Goal: Transaction & Acquisition: Book appointment/travel/reservation

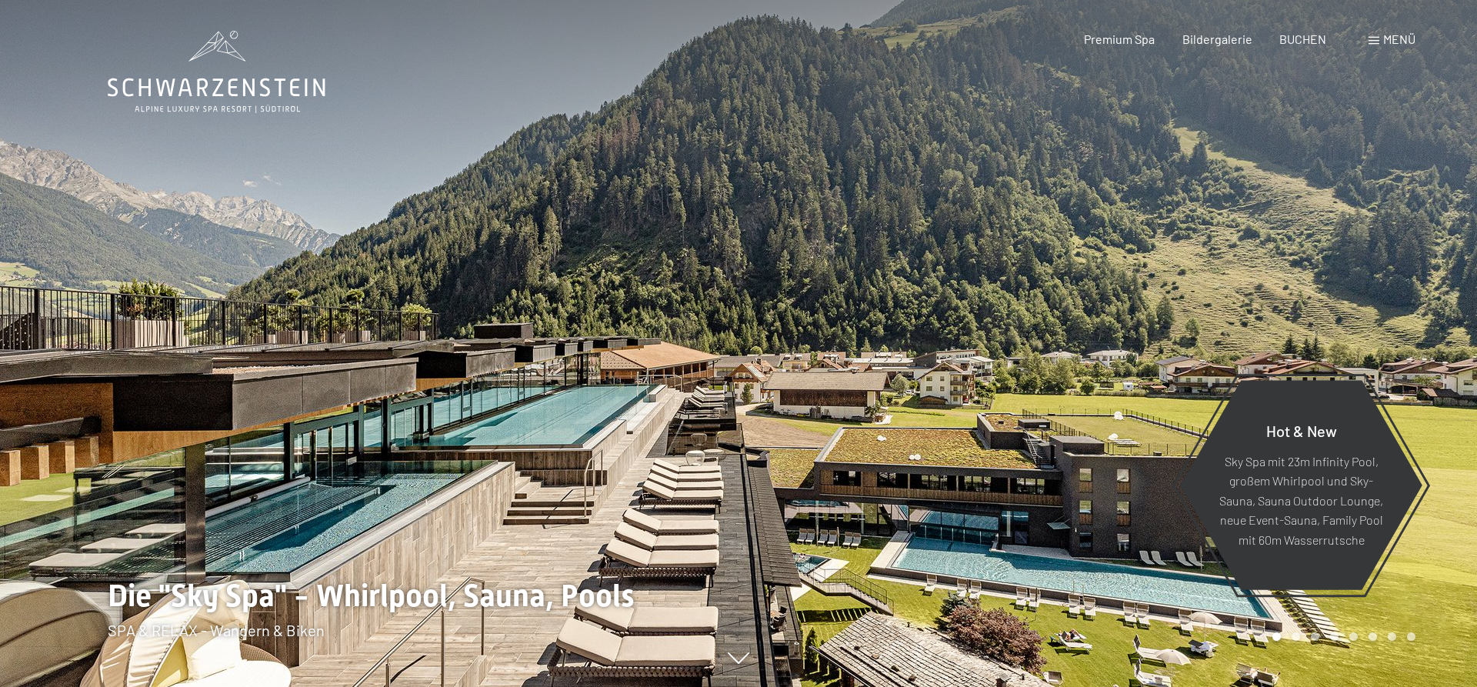
click at [1398, 40] on span "Menü" at bounding box center [1399, 39] width 32 height 15
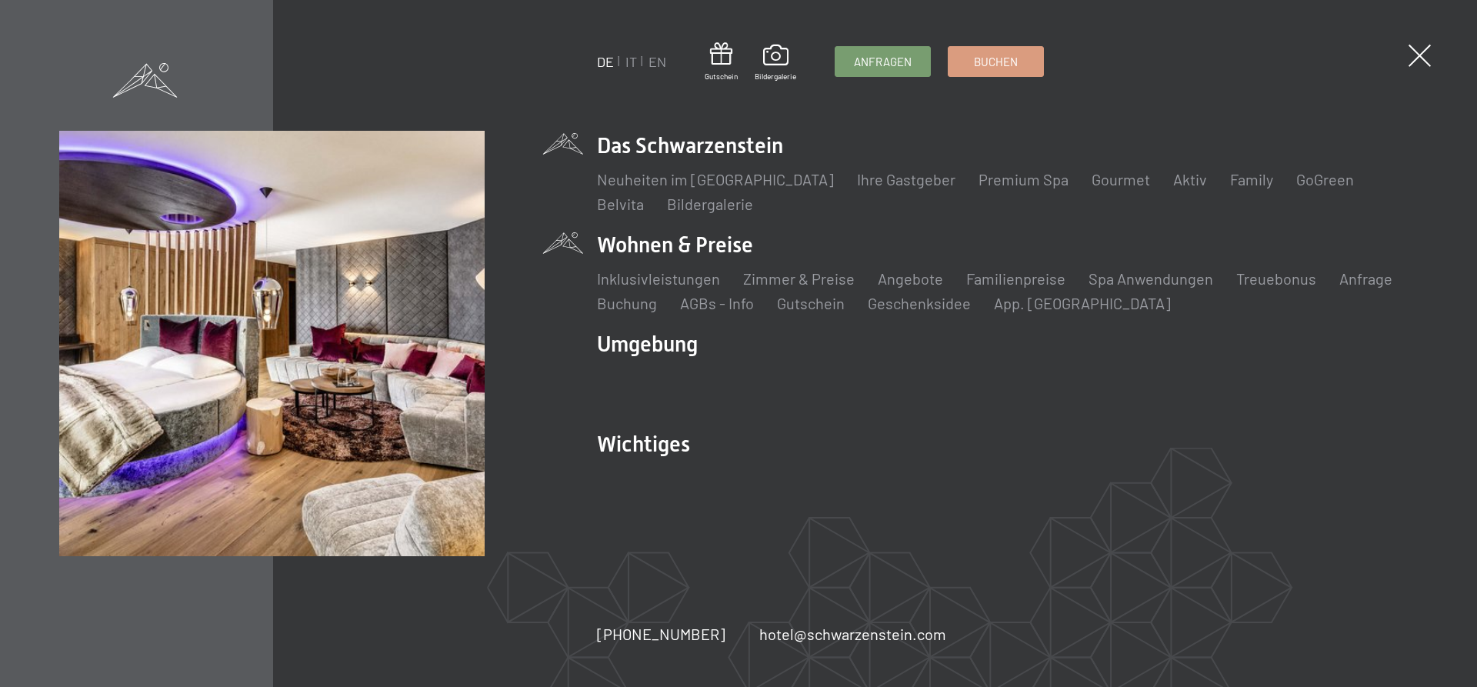
click at [702, 248] on li "Wohnen & Preise Inklusivleistungen Zimmer & Preise Liste Angebote Liste Familie…" at bounding box center [1007, 272] width 821 height 84
click at [820, 287] on link "Zimmer & Preise" at bounding box center [799, 278] width 112 height 18
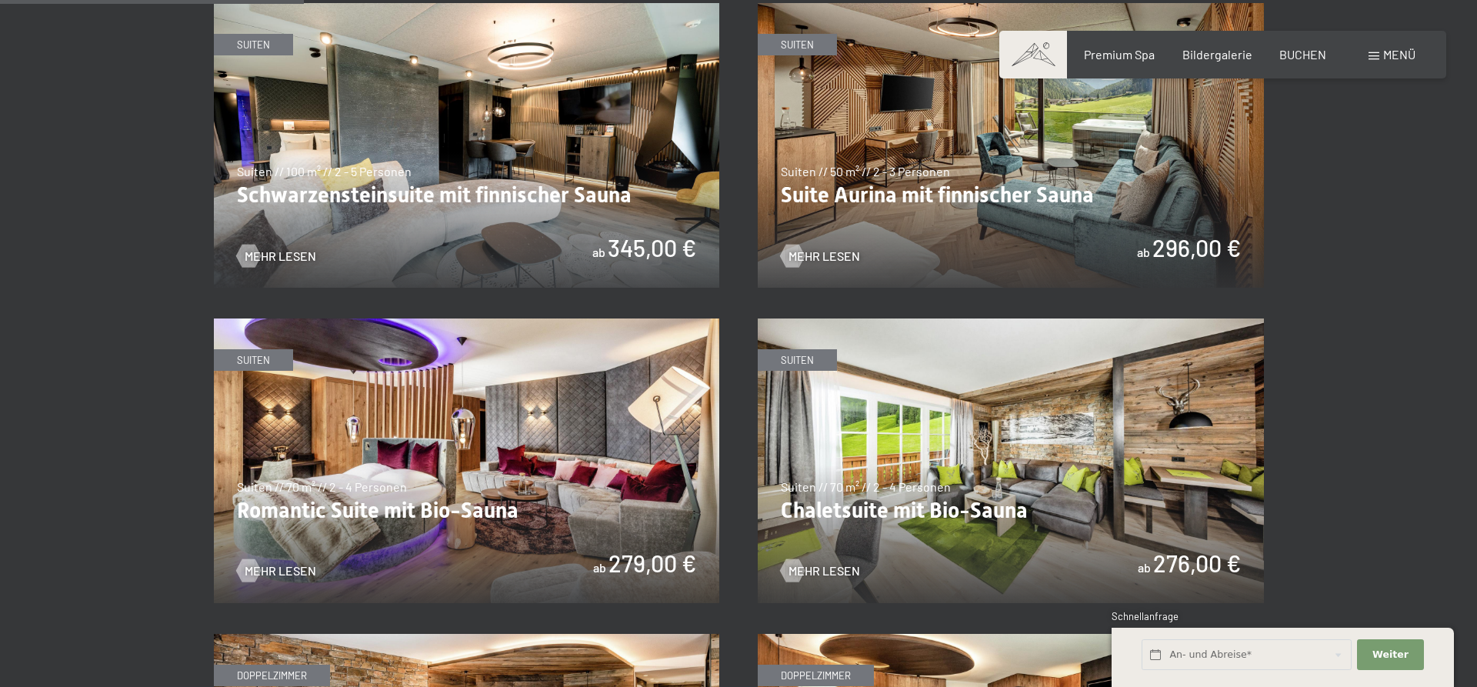
scroll to position [706, 0]
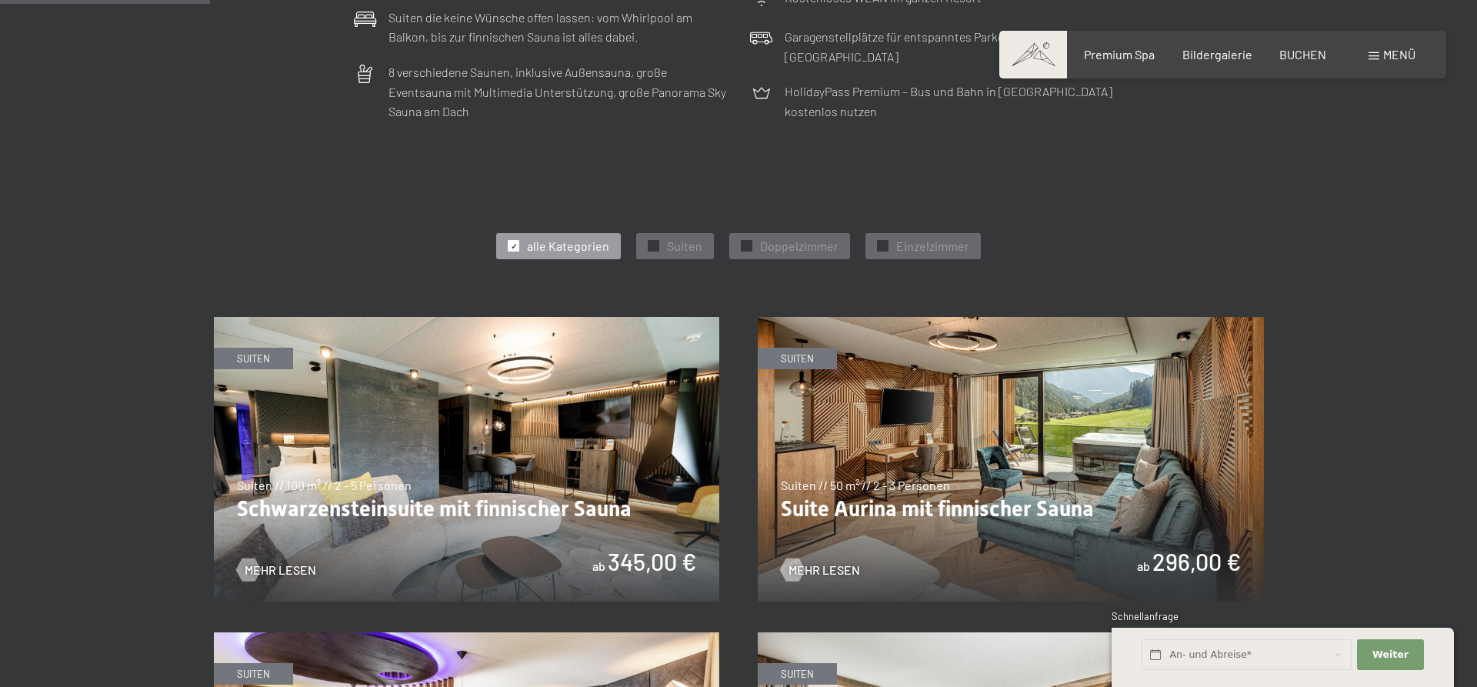
click at [836, 409] on img at bounding box center [1011, 459] width 506 height 285
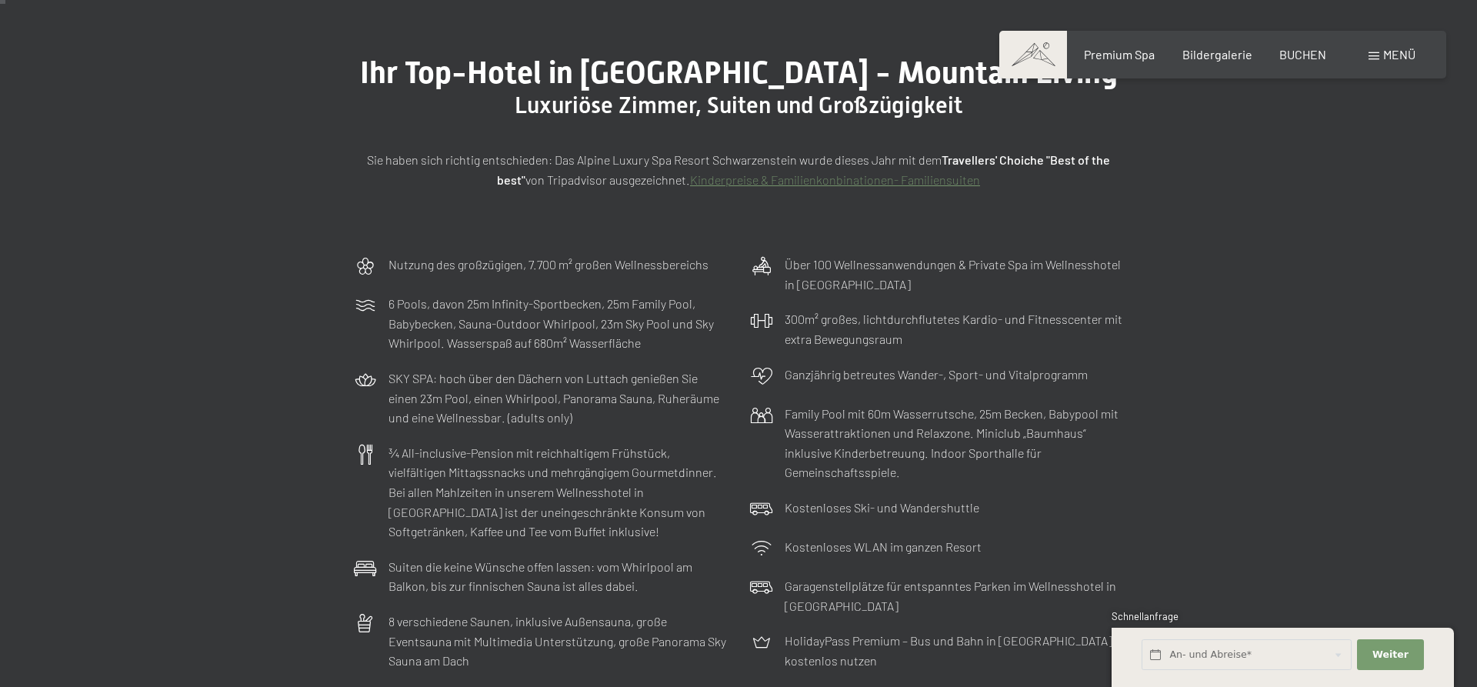
scroll to position [0, 0]
